Goal: Register for event/course

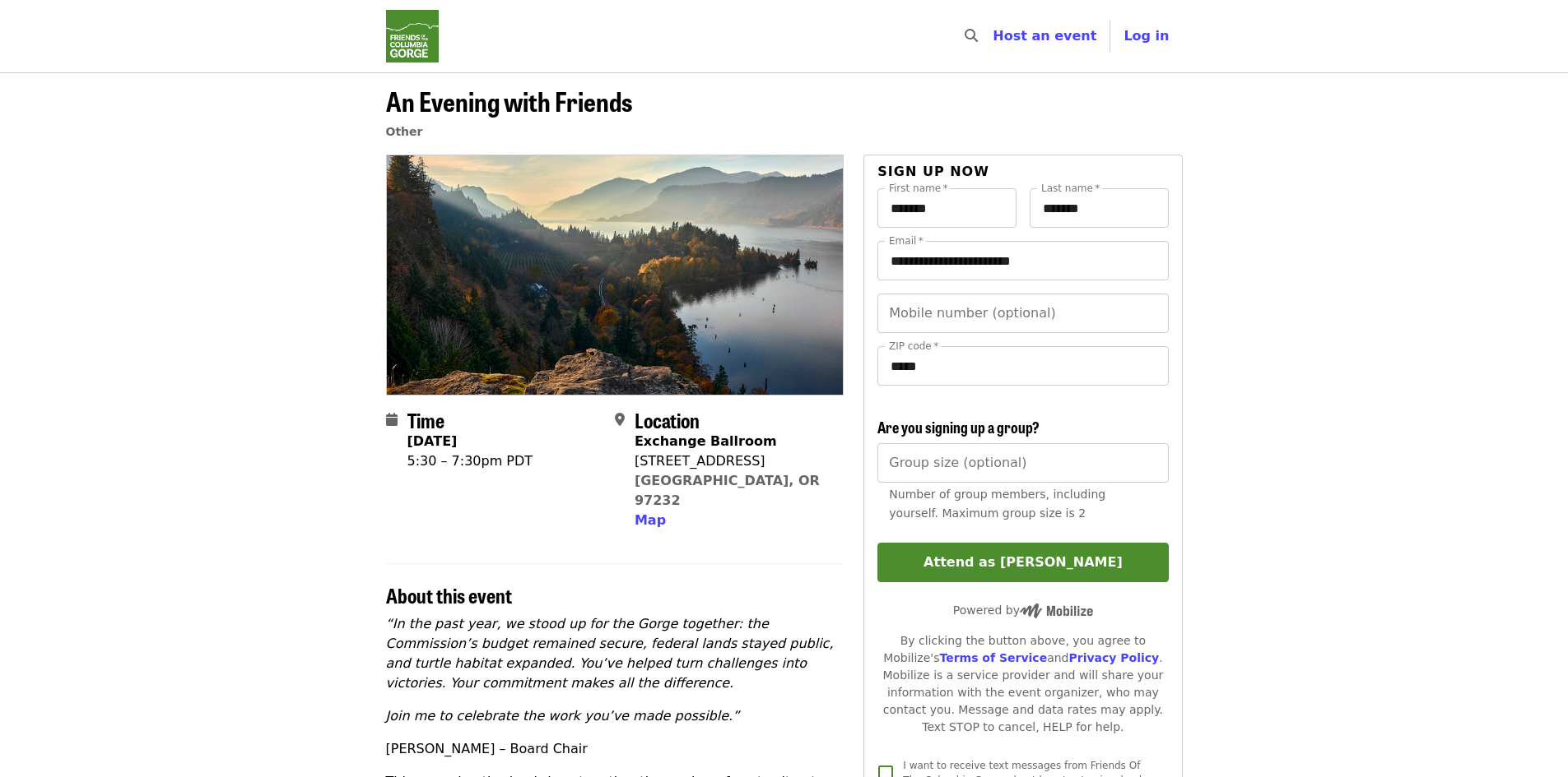
click at [414, 45] on img "Main navigation" at bounding box center [412, 36] width 53 height 53
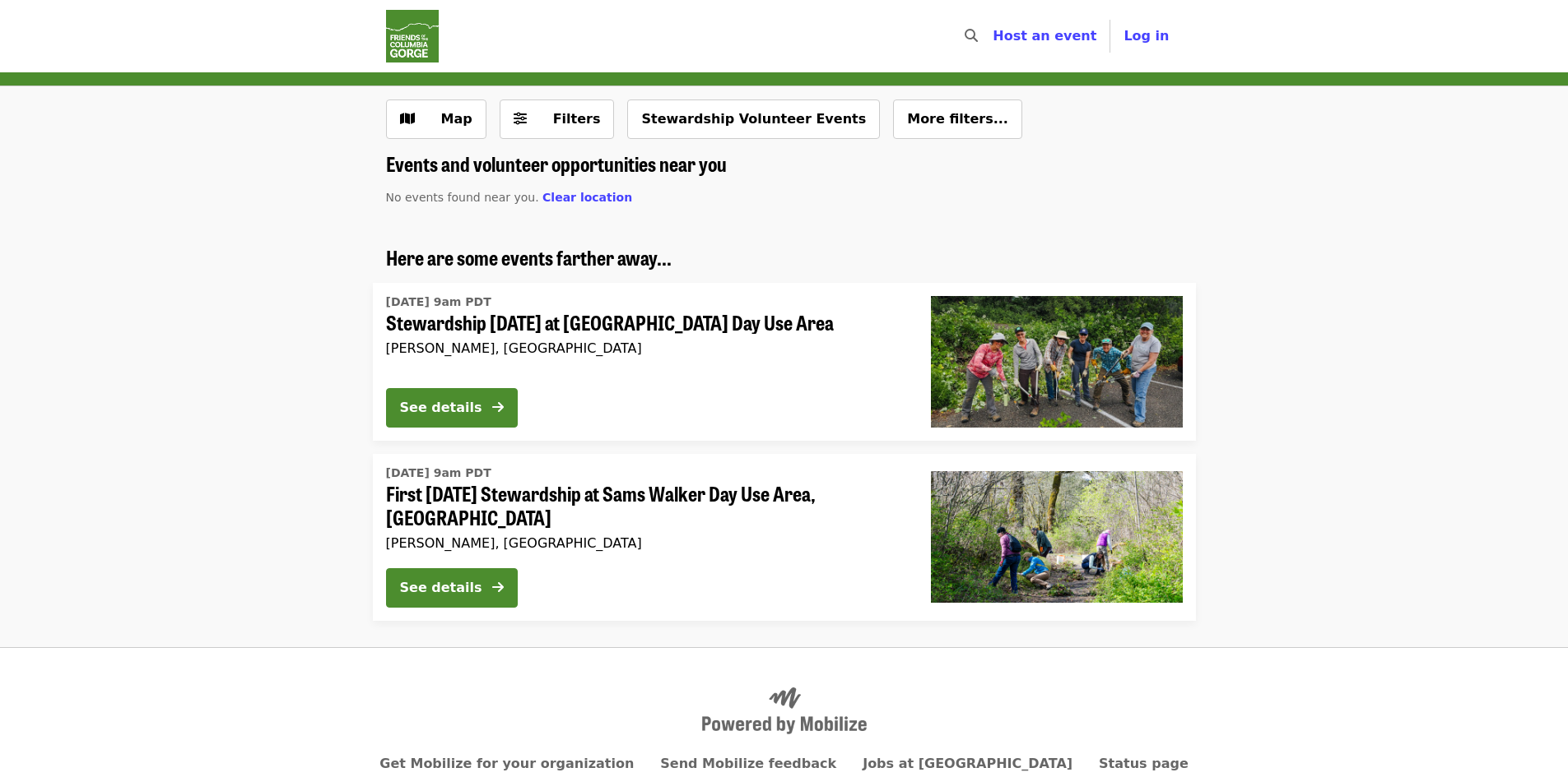
click at [599, 491] on span "First [DATE] Stewardship at Sams Walker Day Use Area, [GEOGRAPHIC_DATA]" at bounding box center [645, 505] width 519 height 48
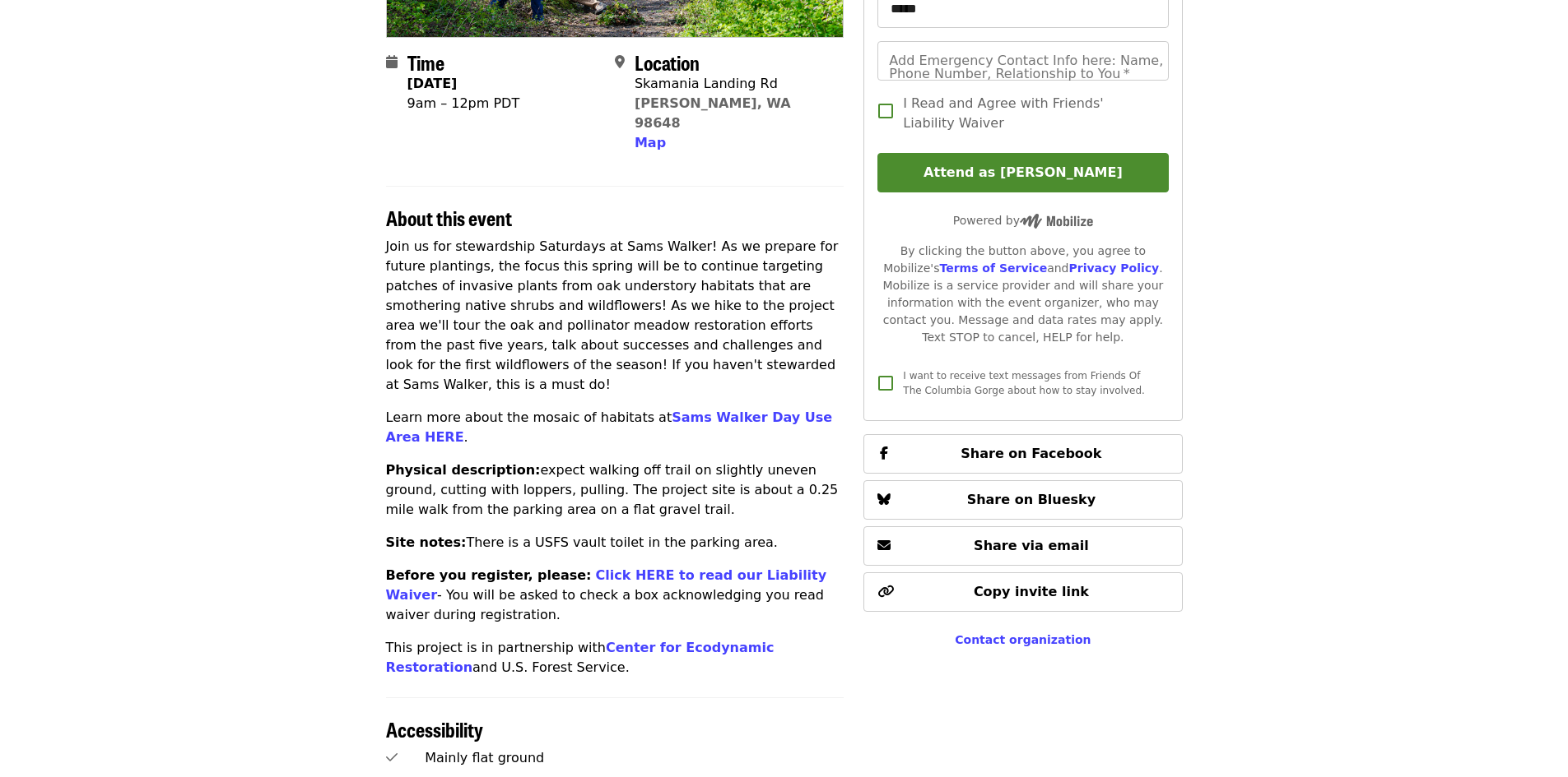
scroll to position [368, 0]
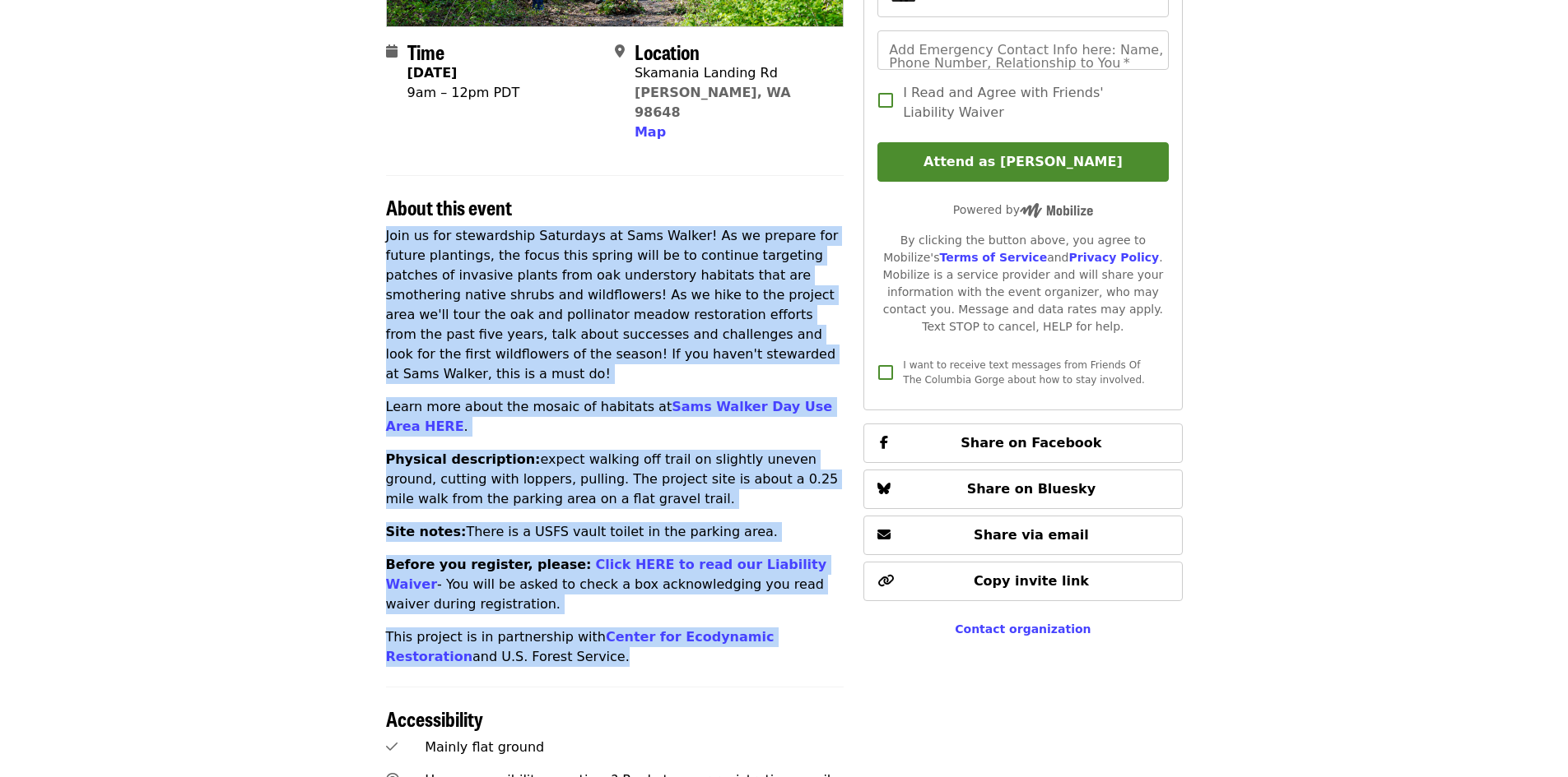
drag, startPoint x: 382, startPoint y: 214, endPoint x: 821, endPoint y: 596, distance: 581.9
click at [821, 596] on div "Time [DATE] 9am – 12pm PDT Location [GEOGRAPHIC_DATA][PERSON_NAME] Map About th…" at bounding box center [784, 531] width 823 height 1491
copy div "Lore ip dol sitametcons Adipiscin el Sedd Eiusmo! Te in utlabor etd magnaa enim…"
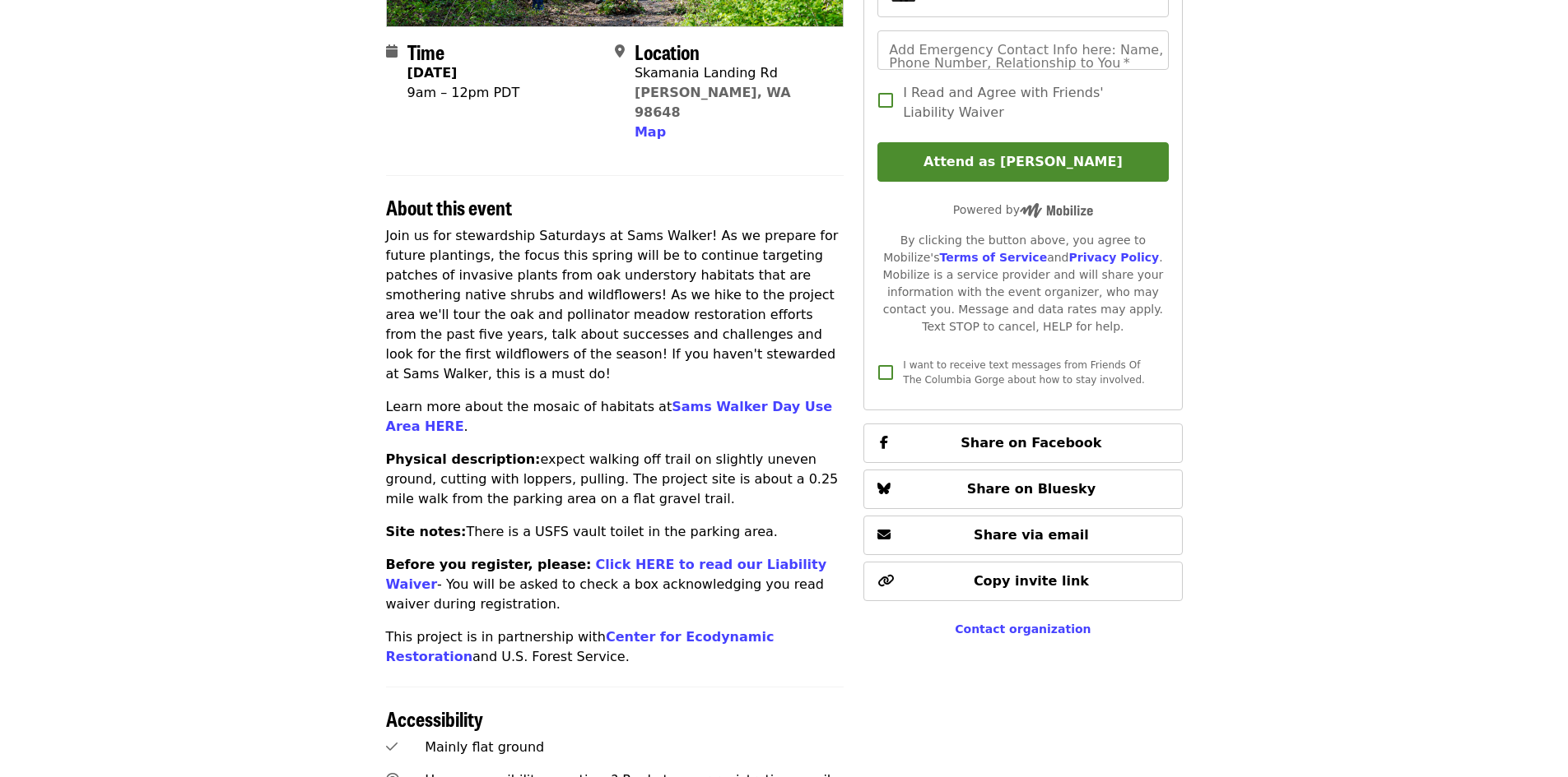
click at [473, 137] on div "Time [DATE] 9am – 12pm PDT Location [GEOGRAPHIC_DATA][PERSON_NAME] Map About th…" at bounding box center [615, 512] width 459 height 1452
